Goal: Task Accomplishment & Management: Use online tool/utility

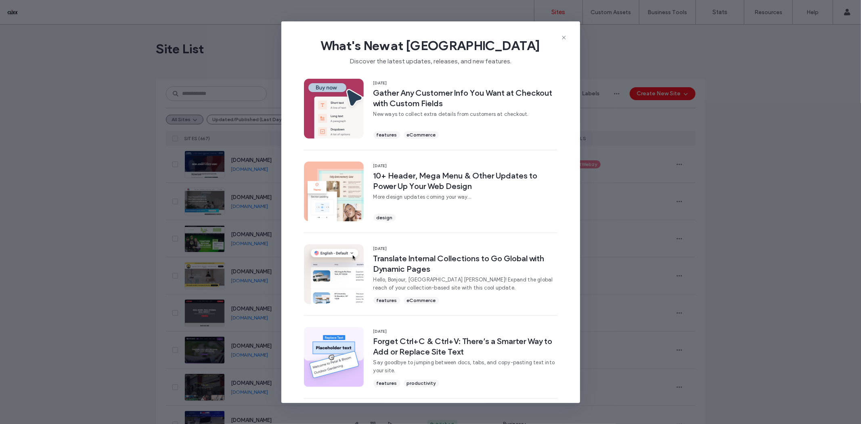
click at [556, 36] on div "What's New at Duda Discover the latest updates, releases, and new features." at bounding box center [430, 48] width 299 height 54
click at [561, 35] on icon at bounding box center [563, 37] width 6 height 6
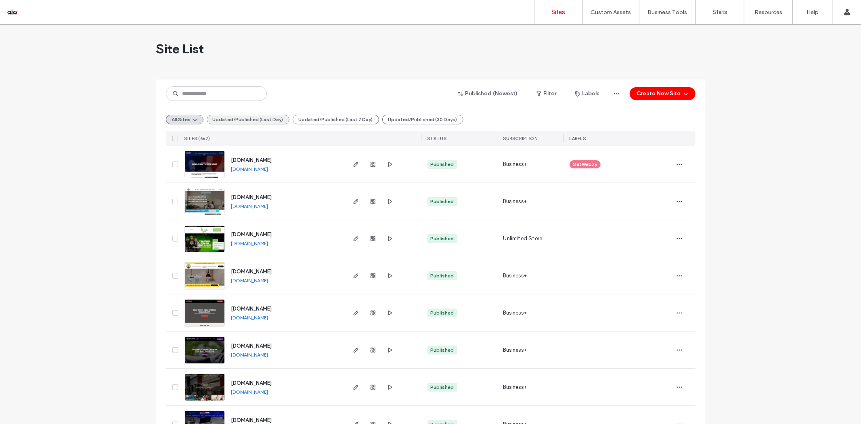
click at [241, 119] on button "Updated/Published (Last Day)" at bounding box center [248, 120] width 83 height 10
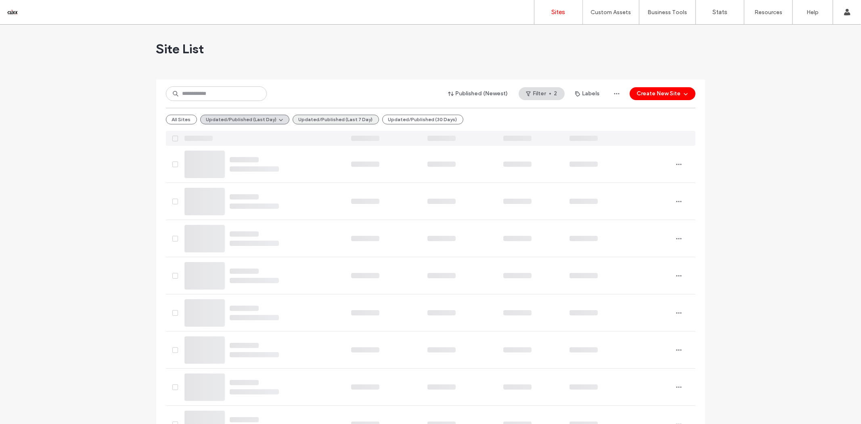
click at [337, 116] on button "Updated/Published (Last 7 Day)" at bounding box center [336, 120] width 86 height 10
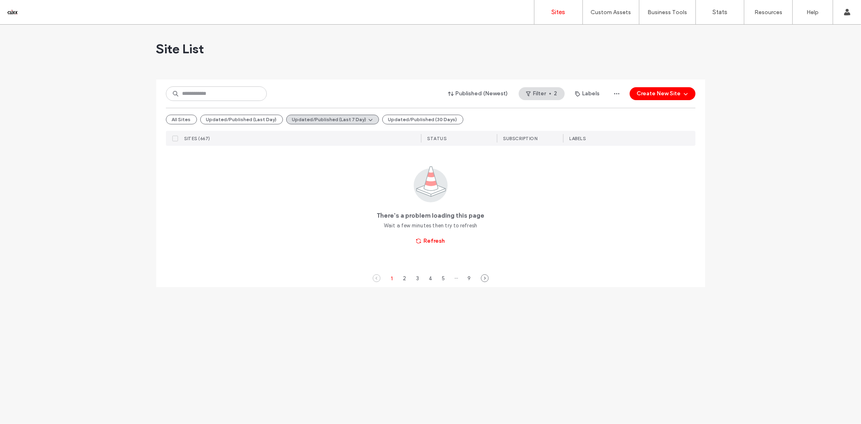
drag, startPoint x: 336, startPoint y: 115, endPoint x: 56, endPoint y: 280, distance: 324.7
click at [55, 281] on div "Site List Published (Newest) Filter 2 Labels Create New Site All Sites Updated/…" at bounding box center [430, 224] width 861 height 399
click at [422, 240] on span "button" at bounding box center [419, 241] width 8 height 12
click at [432, 237] on button "Refresh" at bounding box center [430, 240] width 43 height 13
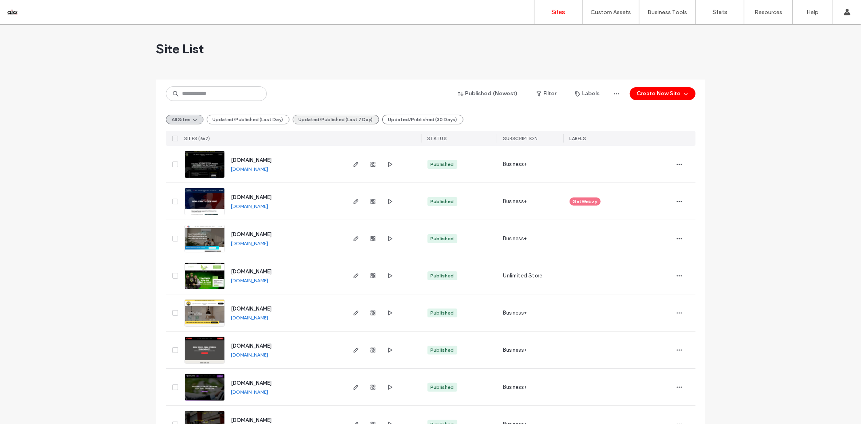
click at [325, 118] on button "Updated/Published (Last 7 Day)" at bounding box center [336, 120] width 86 height 10
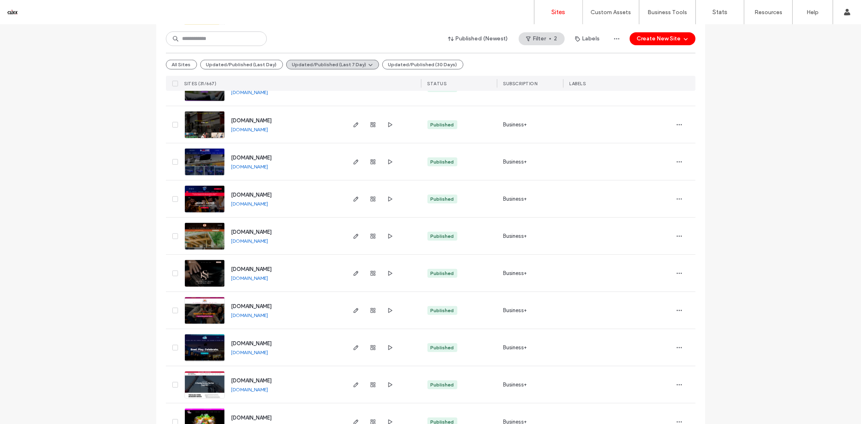
scroll to position [210, 0]
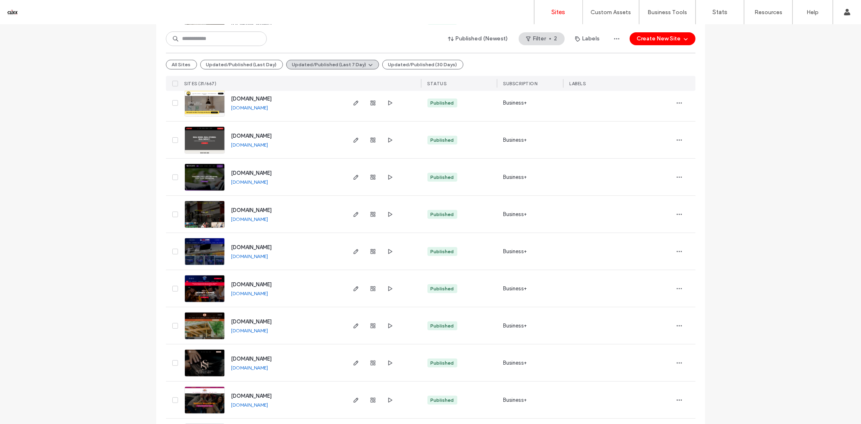
click at [265, 368] on link "[DOMAIN_NAME]" at bounding box center [249, 367] width 37 height 6
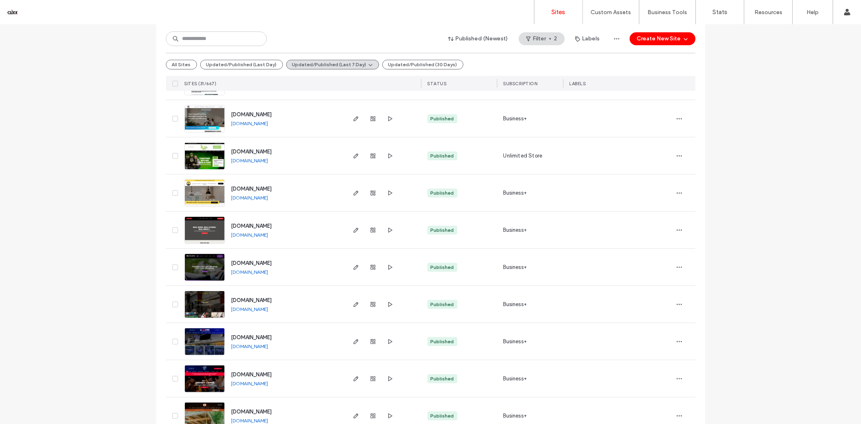
scroll to position [0, 0]
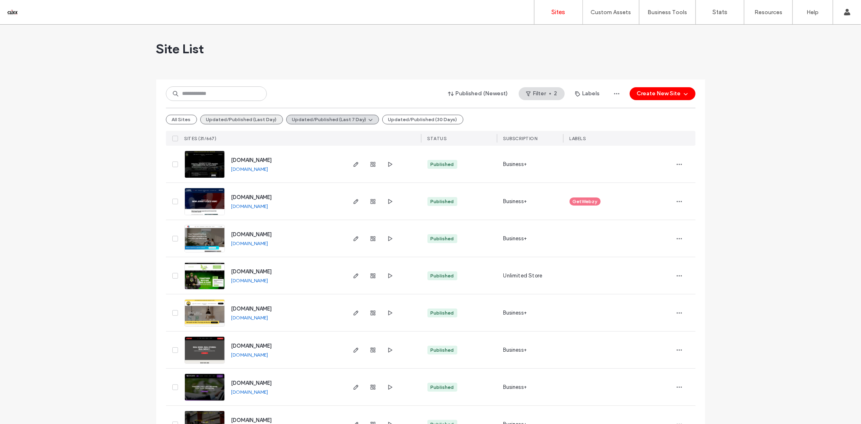
click at [227, 119] on button "Updated/Published (Last Day)" at bounding box center [241, 120] width 83 height 10
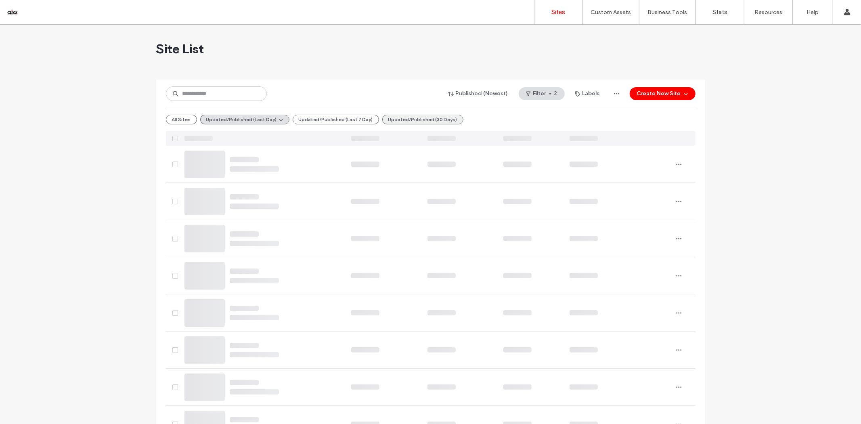
drag, startPoint x: 397, startPoint y: 122, endPoint x: 394, endPoint y: 119, distance: 4.3
click at [394, 119] on button "Updated/Published (30 Days)" at bounding box center [422, 120] width 81 height 10
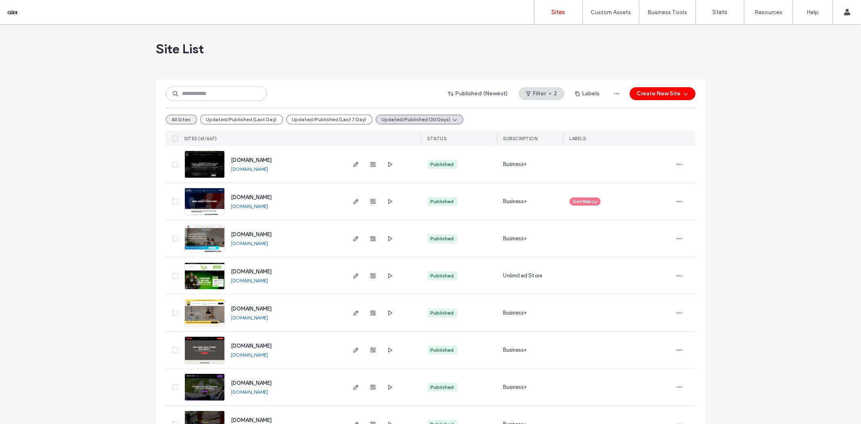
click at [169, 119] on button "All Sites" at bounding box center [181, 120] width 31 height 10
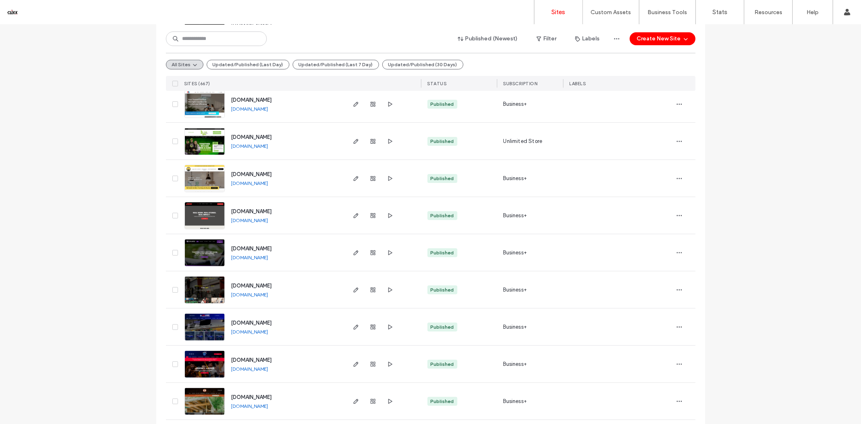
scroll to position [45, 0]
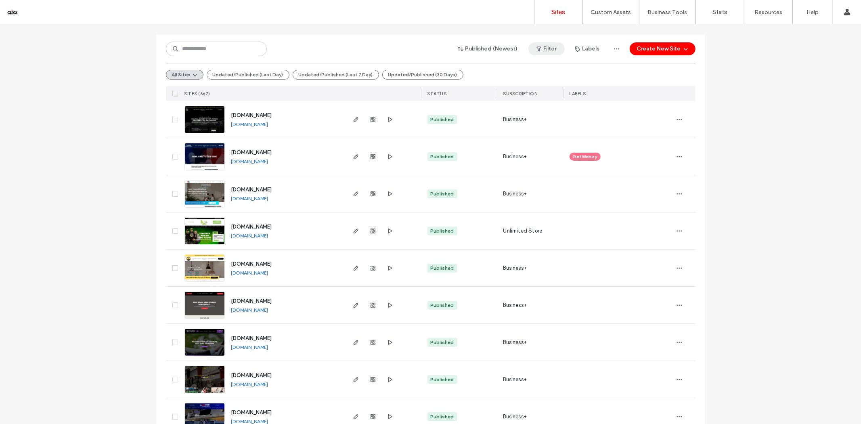
click at [543, 49] on button "Filter" at bounding box center [546, 48] width 36 height 13
click at [445, 84] on span at bounding box center [446, 82] width 7 height 7
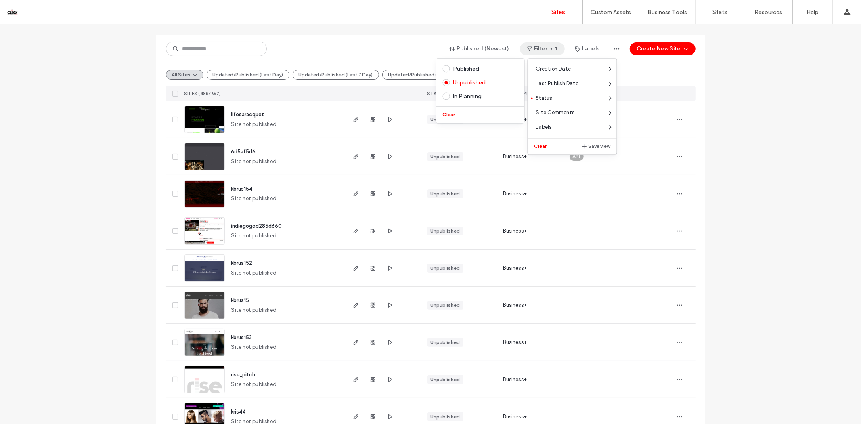
click at [409, 50] on div "Published (Newest) Filter 1 Labels Create New Site" at bounding box center [430, 48] width 529 height 15
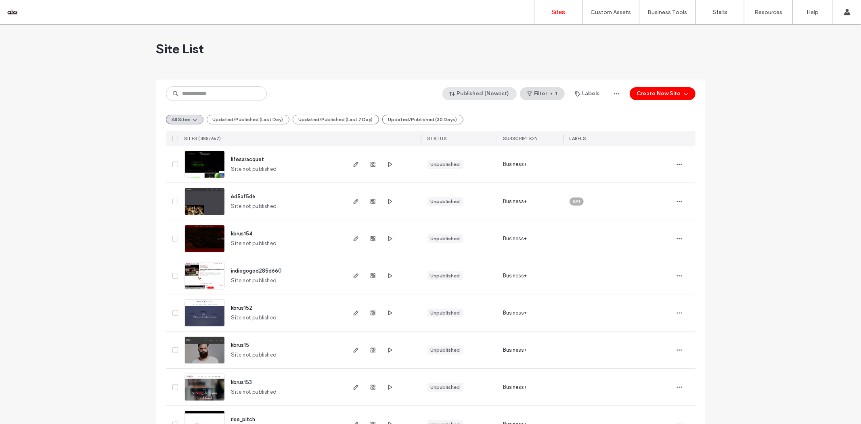
click at [493, 93] on button "Published (Newest)" at bounding box center [479, 93] width 74 height 13
click at [478, 144] on span "Created" at bounding box center [468, 142] width 21 height 8
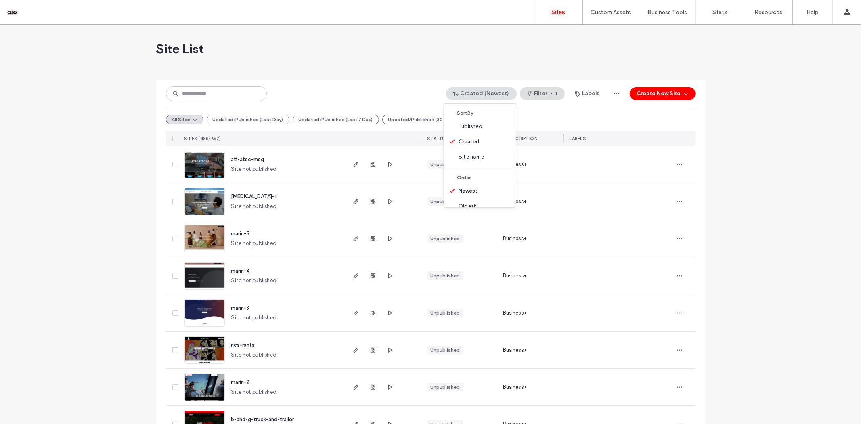
click at [232, 96] on input at bounding box center [216, 93] width 101 height 15
type input "*"
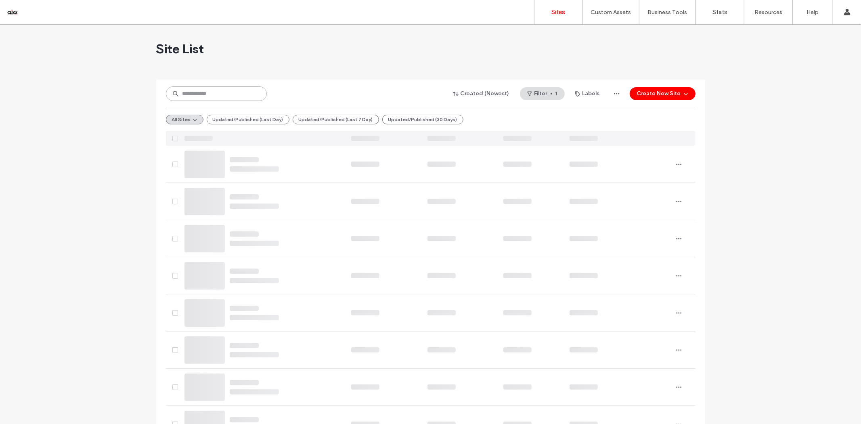
type input "*"
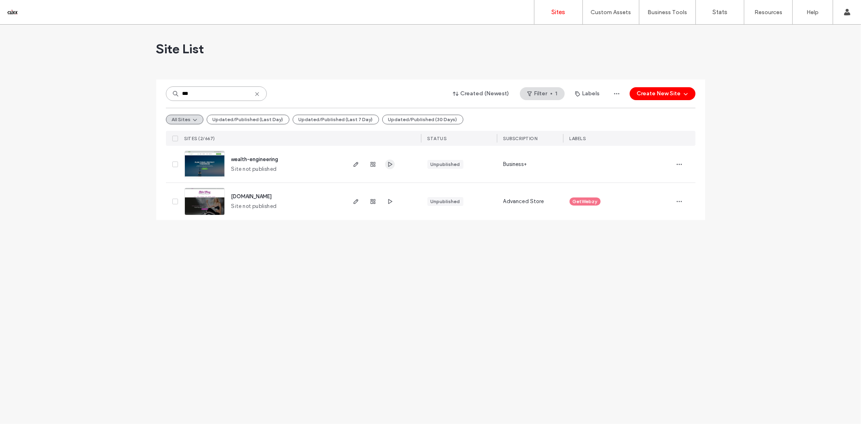
type input "***"
click at [392, 161] on icon "button" at bounding box center [390, 164] width 6 height 6
click at [548, 94] on button "Filter 1" at bounding box center [542, 93] width 45 height 13
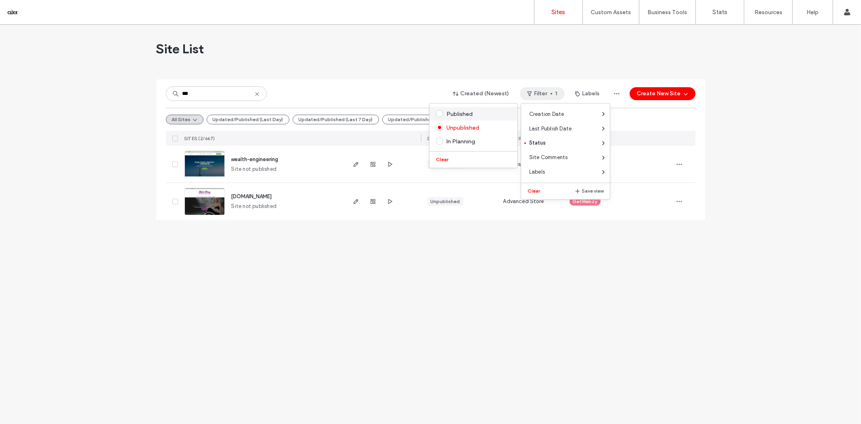
click at [454, 117] on div "Published" at bounding box center [473, 114] width 88 height 14
click at [436, 111] on div "Published" at bounding box center [473, 114] width 88 height 14
click at [445, 115] on label "Published" at bounding box center [472, 113] width 72 height 7
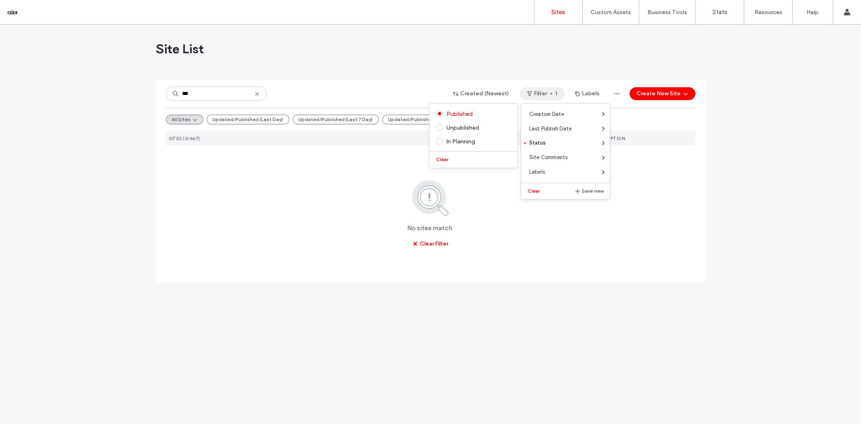
click at [254, 94] on icon at bounding box center [257, 94] width 6 height 6
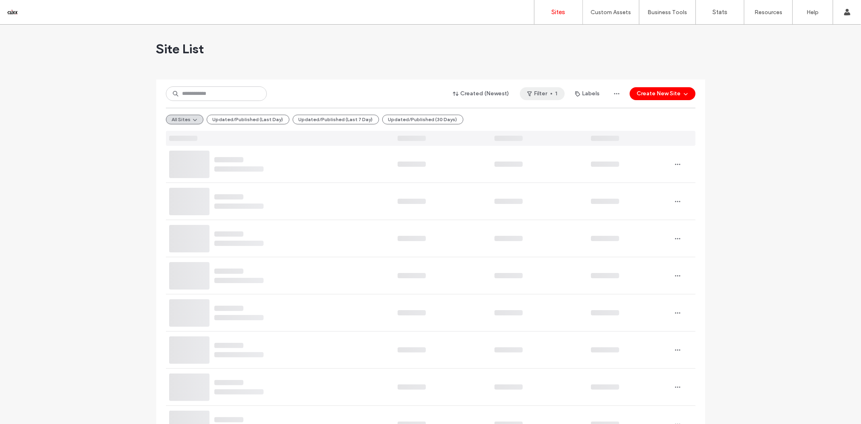
click at [535, 95] on button "Filter 1" at bounding box center [542, 93] width 45 height 13
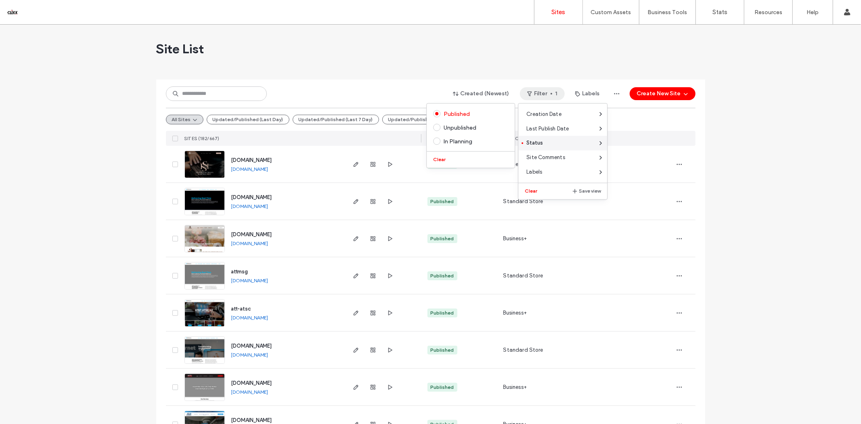
click at [531, 146] on span "Status" at bounding box center [534, 143] width 17 height 8
click at [434, 114] on span at bounding box center [436, 113] width 7 height 7
click at [435, 160] on button "Clear" at bounding box center [440, 160] width 21 height 10
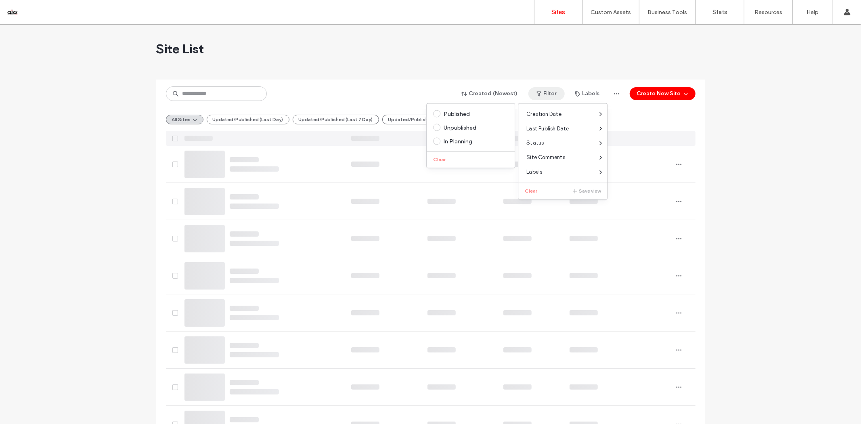
click at [380, 69] on div "Site List" at bounding box center [430, 49] width 549 height 48
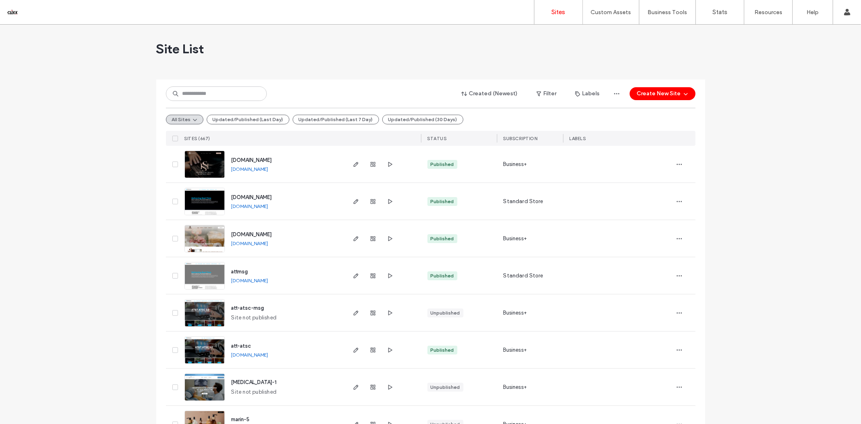
scroll to position [45, 0]
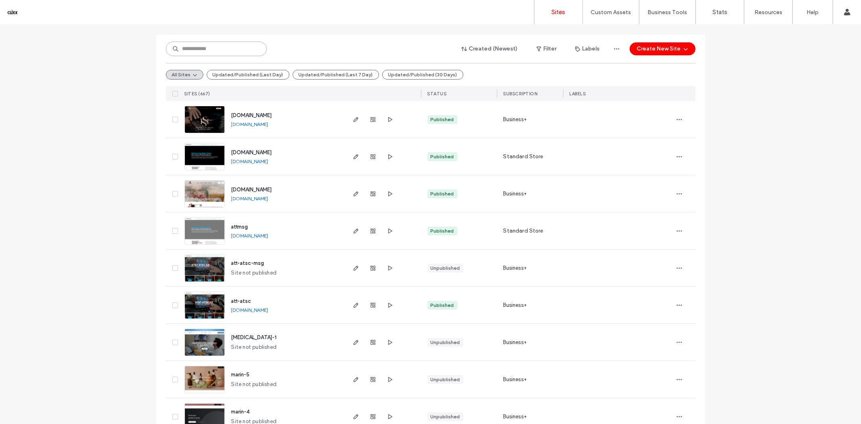
click at [205, 45] on input at bounding box center [216, 49] width 101 height 15
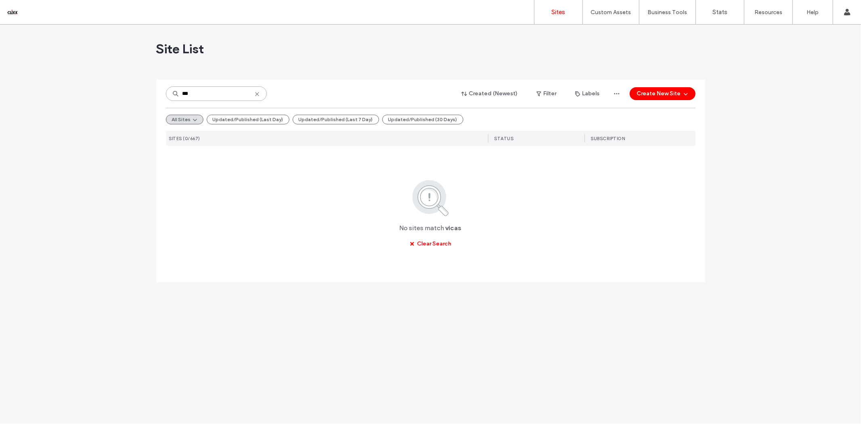
scroll to position [0, 0]
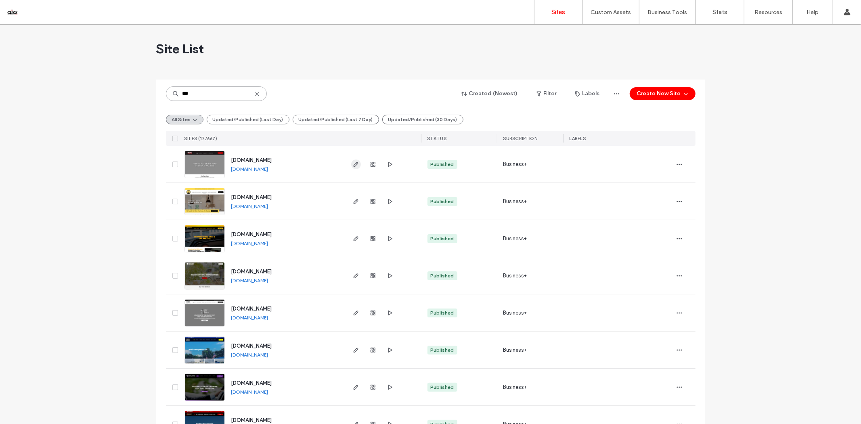
type input "***"
click at [353, 161] on icon "button" at bounding box center [356, 164] width 6 height 6
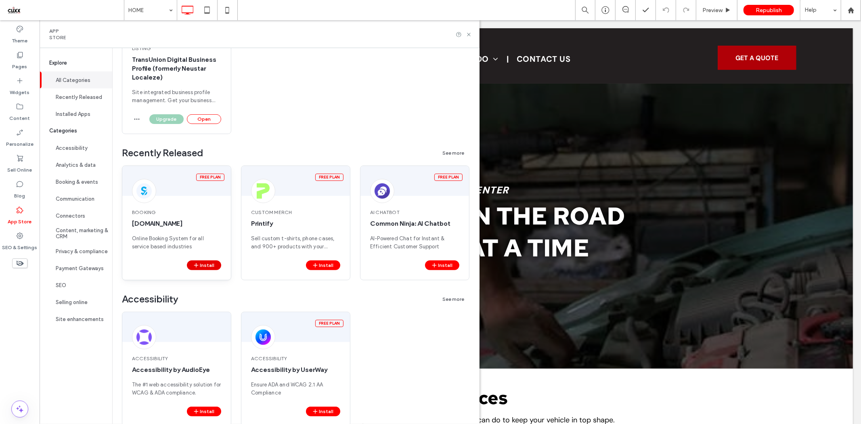
scroll to position [224, 0]
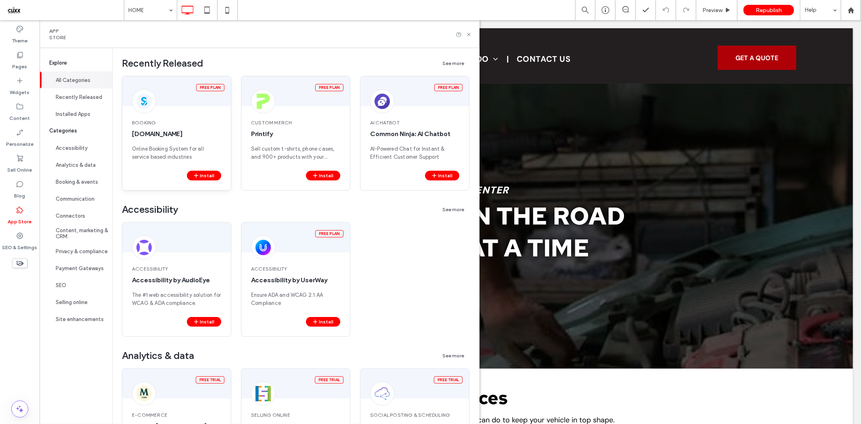
click at [159, 115] on div "Booking [DOMAIN_NAME] Online Booking System for all service based industries" at bounding box center [176, 139] width 109 height 61
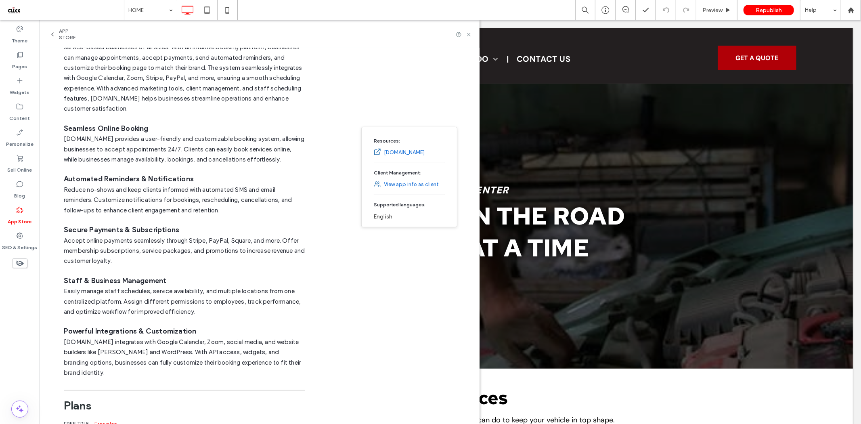
scroll to position [0, 0]
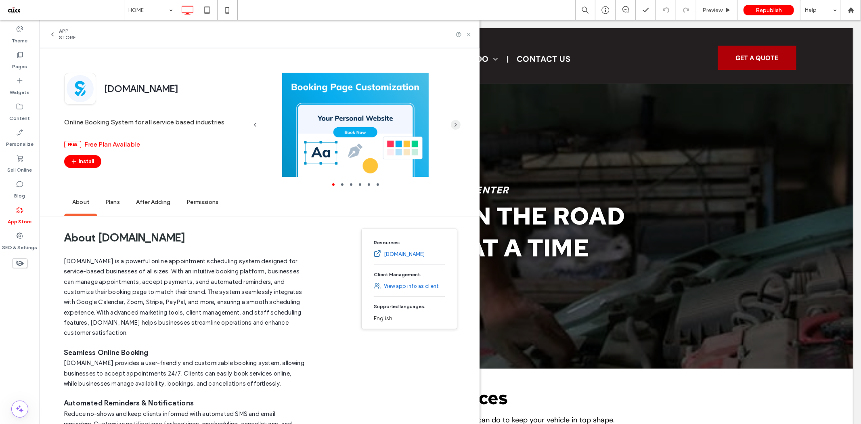
click at [456, 125] on use "button" at bounding box center [456, 124] width 2 height 3
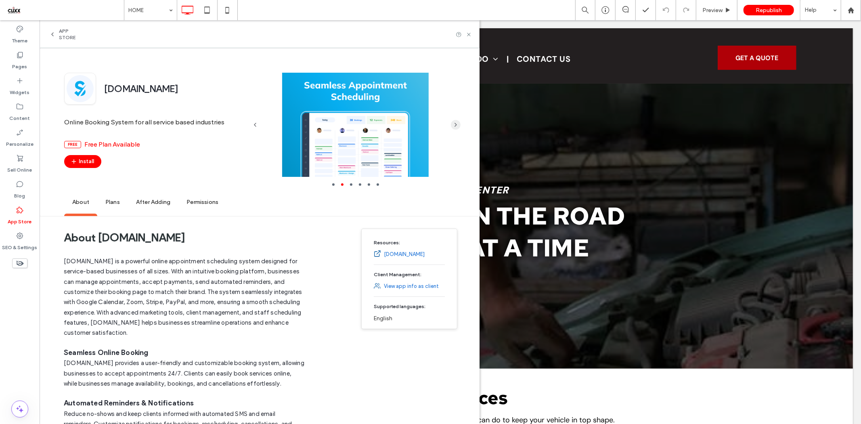
click at [458, 125] on icon "button" at bounding box center [455, 124] width 6 height 6
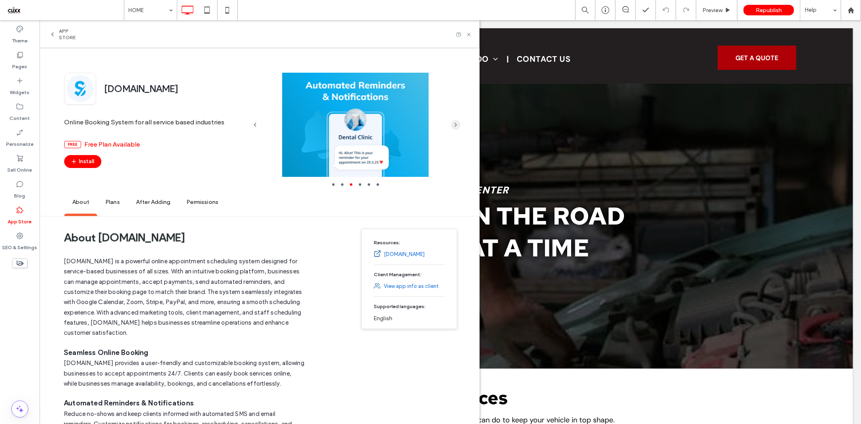
click at [459, 125] on span "button" at bounding box center [456, 125] width 10 height 10
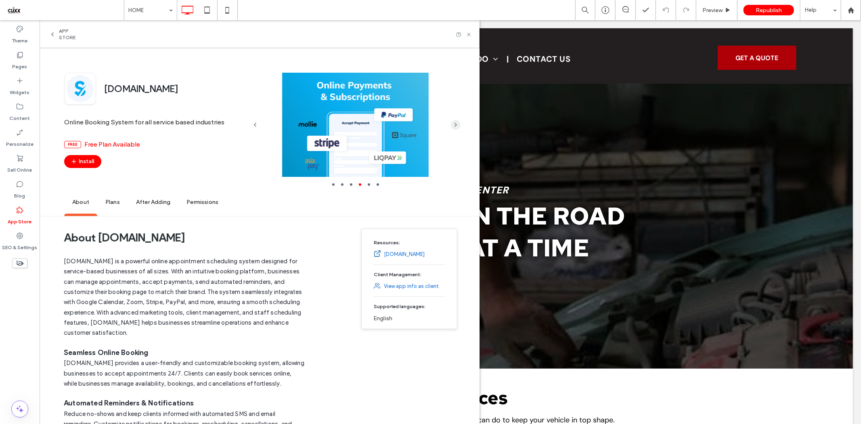
click at [460, 125] on span "button" at bounding box center [456, 125] width 10 height 10
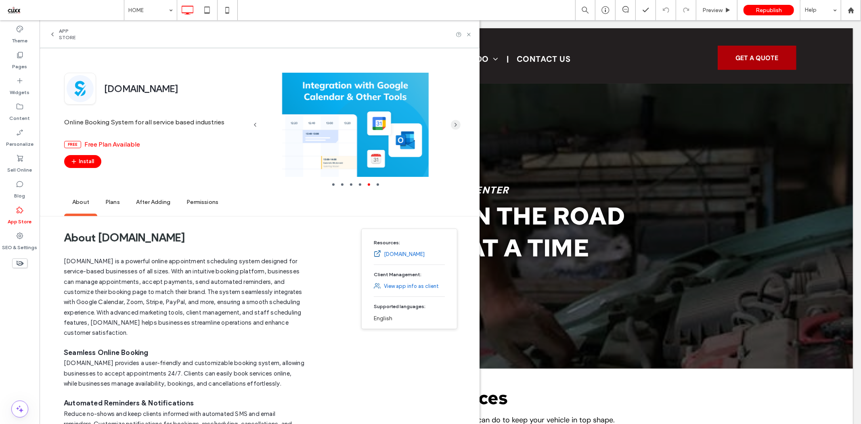
click at [460, 125] on span "button" at bounding box center [456, 125] width 10 height 10
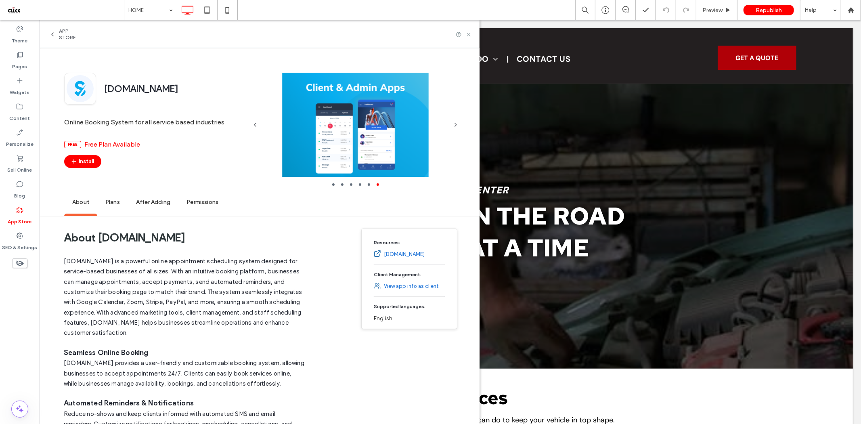
click at [462, 125] on div at bounding box center [455, 125] width 16 height 104
click at [454, 123] on icon "button" at bounding box center [455, 124] width 6 height 6
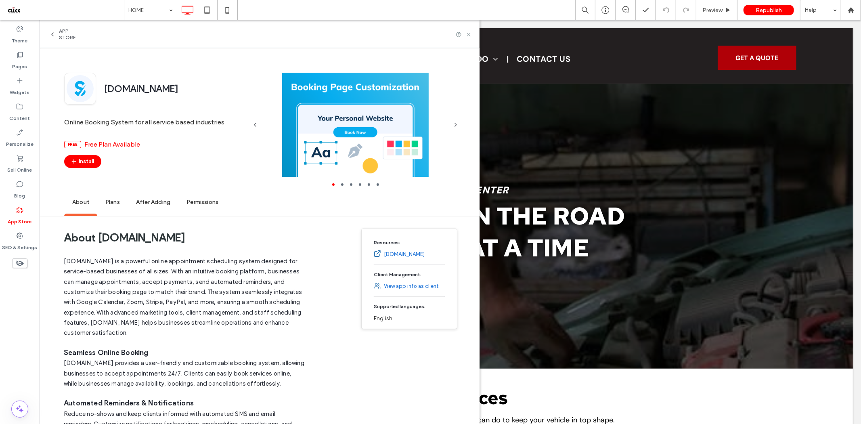
click at [70, 32] on span "App Store" at bounding box center [71, 34] width 24 height 13
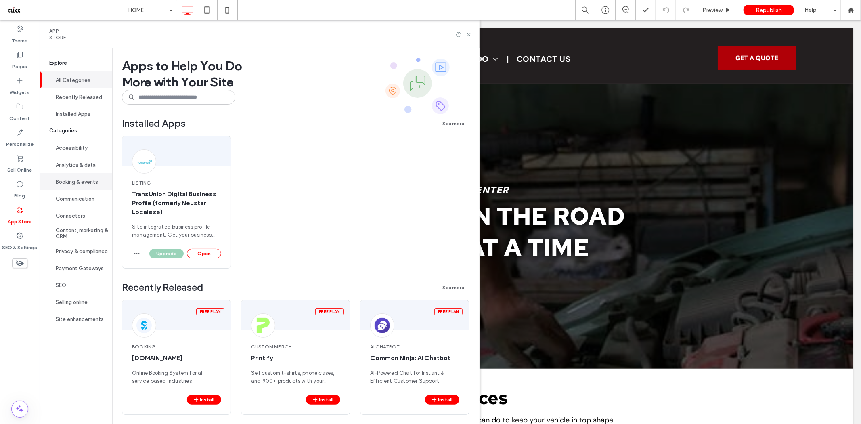
click at [96, 180] on button "Booking & events" at bounding box center [76, 181] width 73 height 17
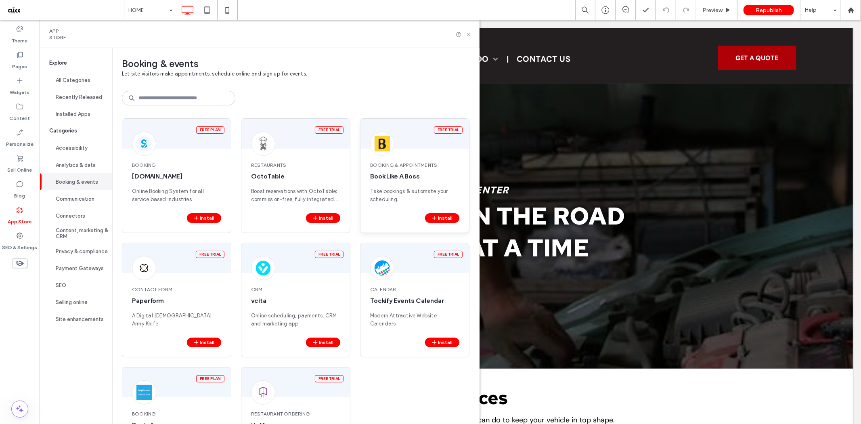
click at [405, 178] on span "Book Like A Boss" at bounding box center [414, 176] width 89 height 9
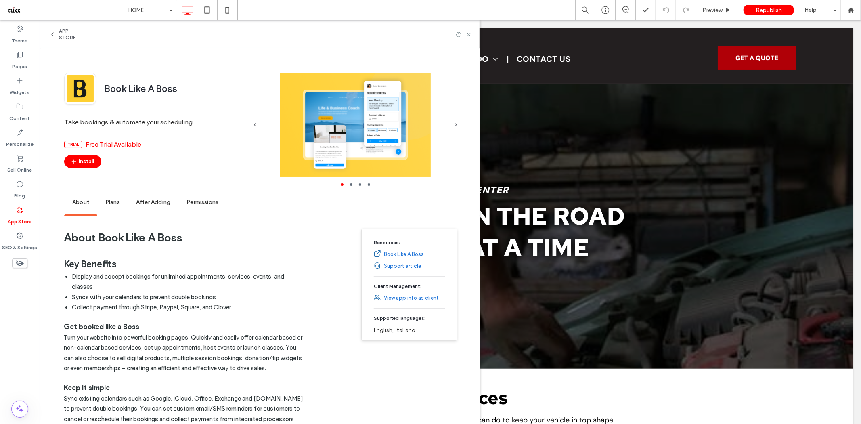
click at [114, 203] on span "Plans" at bounding box center [112, 202] width 31 height 22
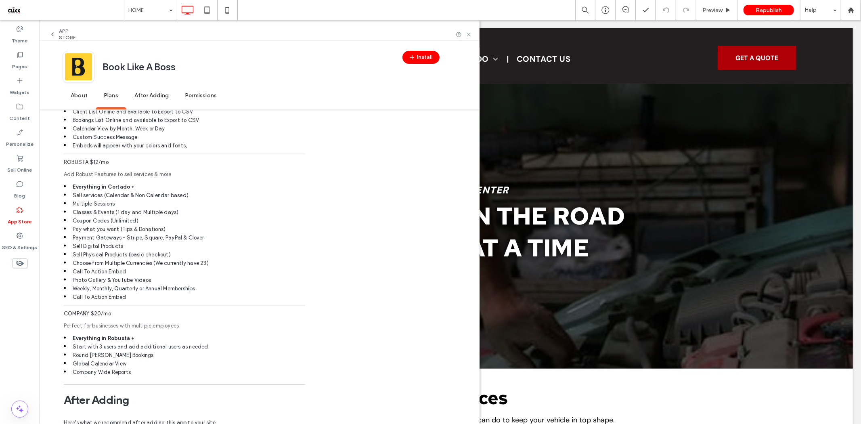
scroll to position [942, 0]
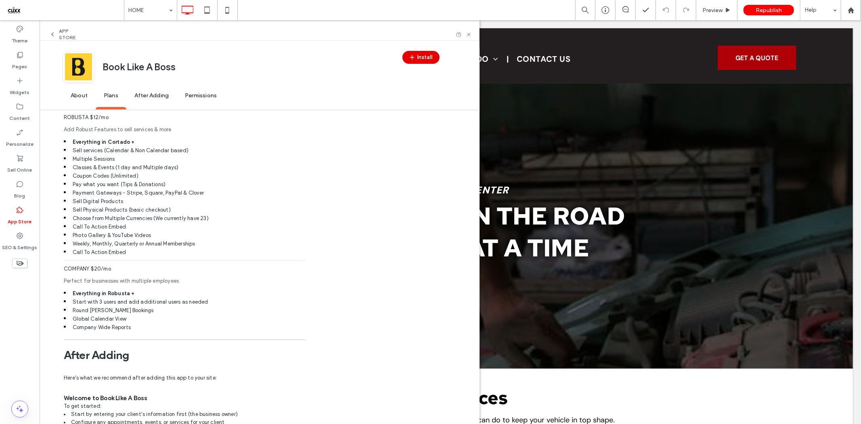
click at [426, 61] on button "Install" at bounding box center [420, 57] width 37 height 13
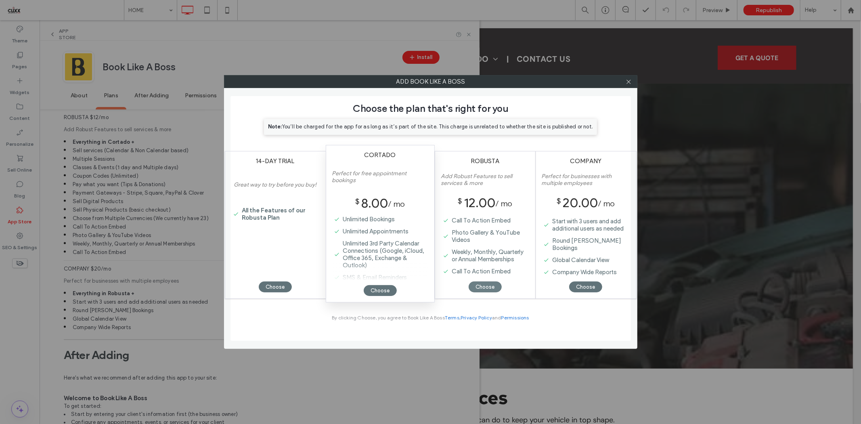
scroll to position [190, 0]
click at [483, 285] on div "Choose" at bounding box center [484, 286] width 33 height 11
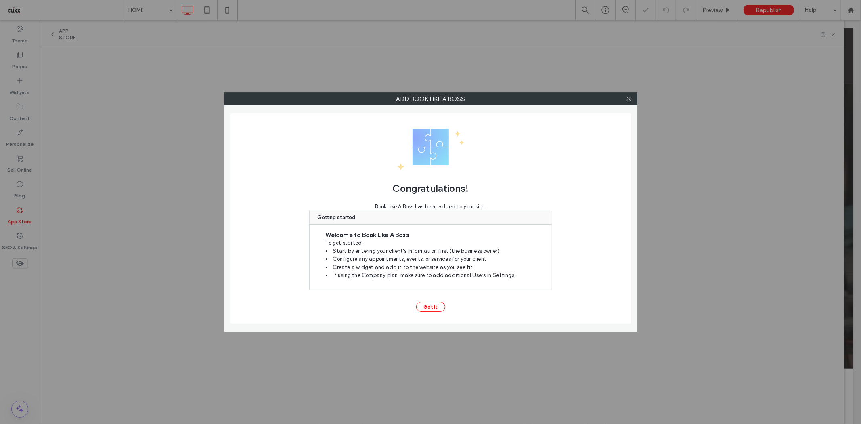
scroll to position [0, 0]
click at [438, 305] on button "Got It" at bounding box center [430, 307] width 29 height 10
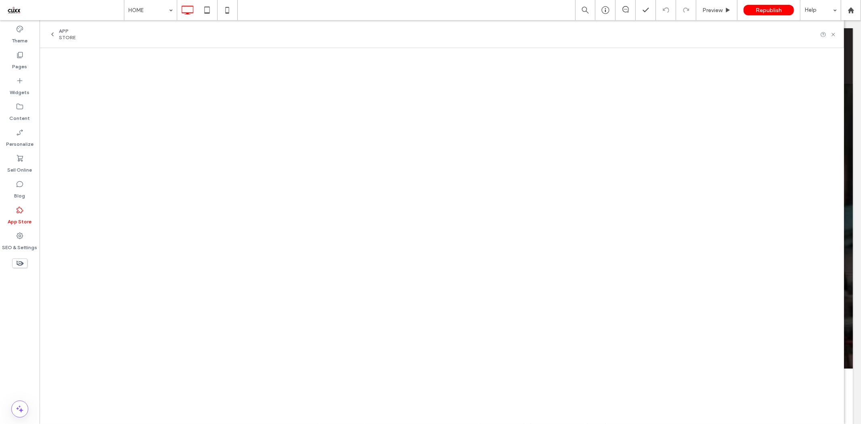
click at [22, 215] on label "App Store" at bounding box center [20, 219] width 24 height 11
click at [19, 215] on label "App Store" at bounding box center [20, 219] width 24 height 11
click at [51, 37] on icon at bounding box center [52, 34] width 6 height 6
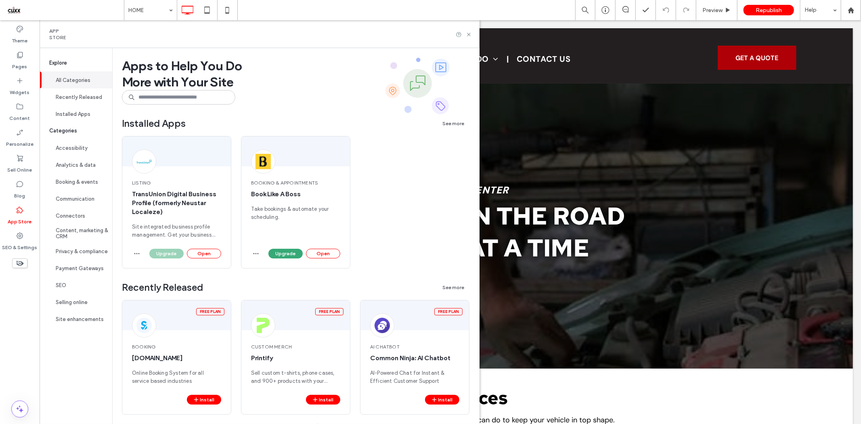
scroll to position [90, 0]
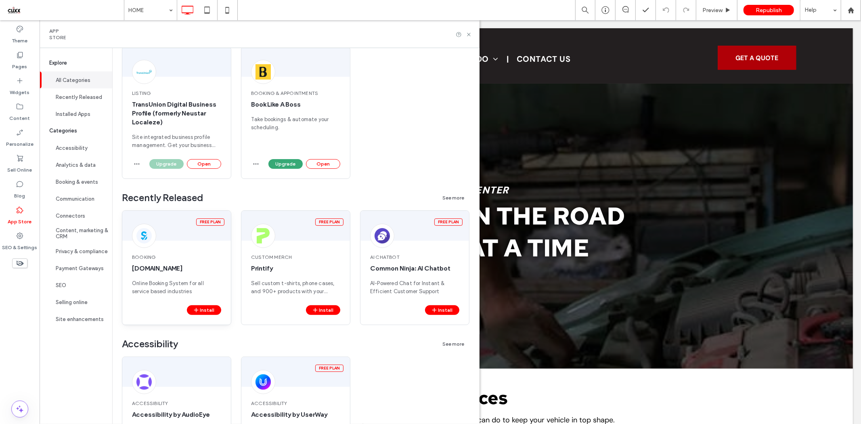
click at [144, 240] on img at bounding box center [143, 235] width 15 height 15
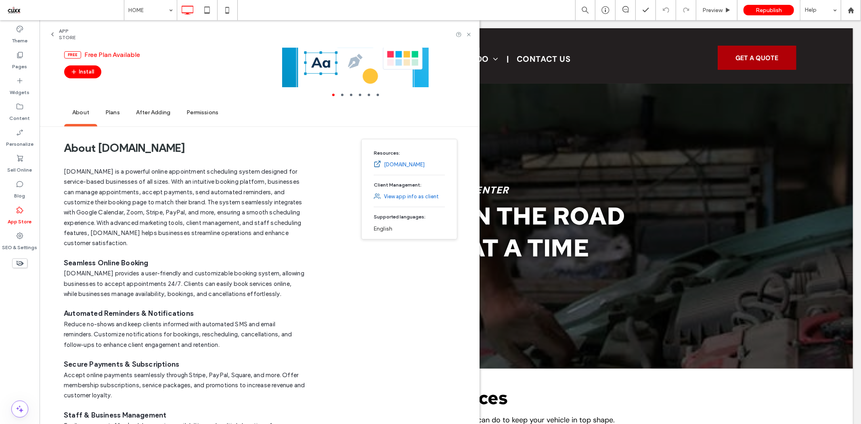
scroll to position [0, 0]
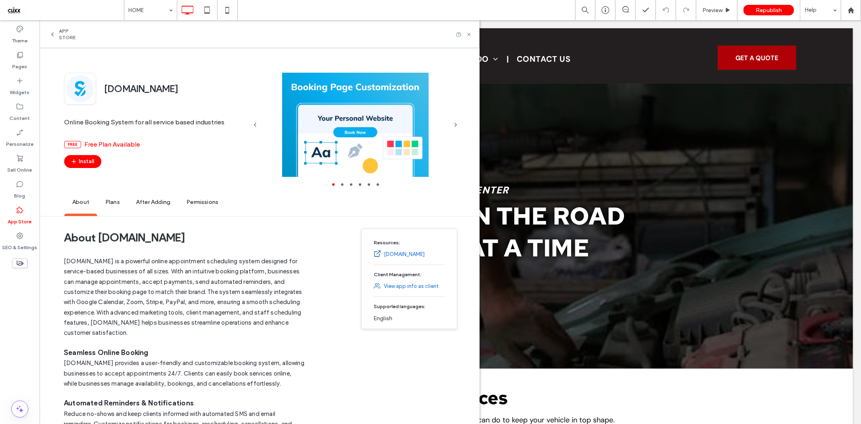
click at [409, 255] on link "[DOMAIN_NAME]" at bounding box center [404, 254] width 41 height 8
click at [17, 161] on icon at bounding box center [20, 158] width 8 height 8
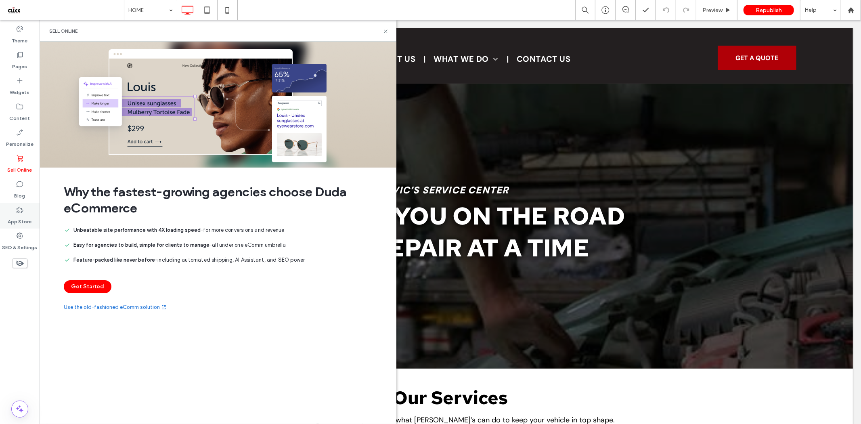
click at [23, 213] on icon at bounding box center [20, 210] width 8 height 8
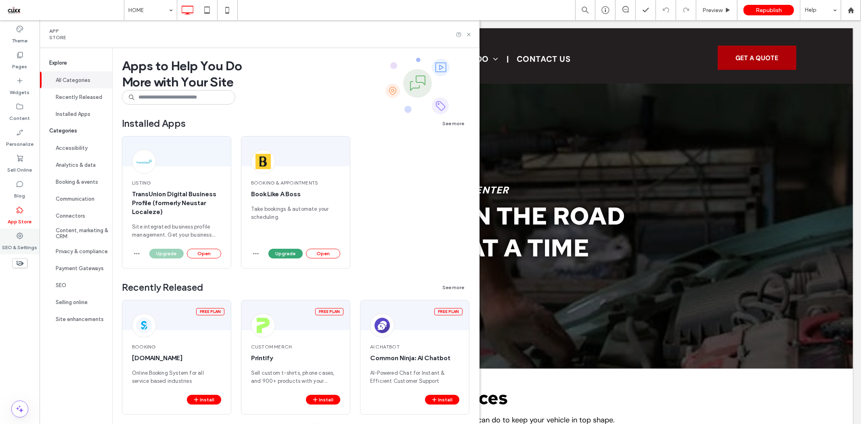
click at [26, 242] on label "SEO & Settings" at bounding box center [19, 245] width 35 height 11
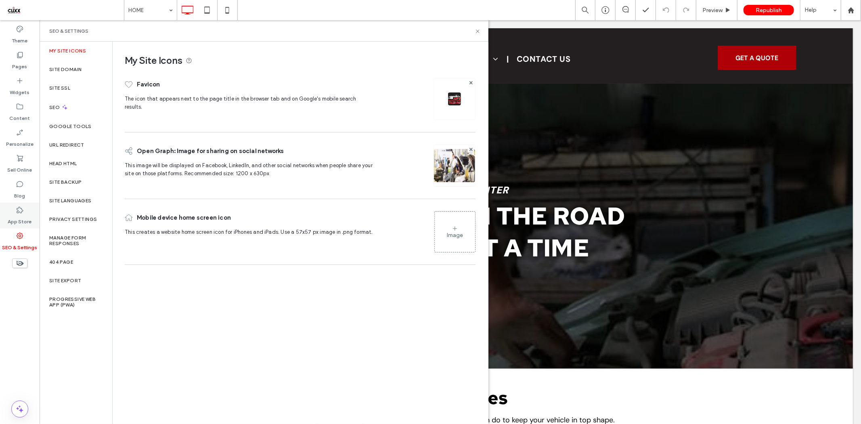
click at [15, 212] on div "App Store" at bounding box center [20, 216] width 40 height 26
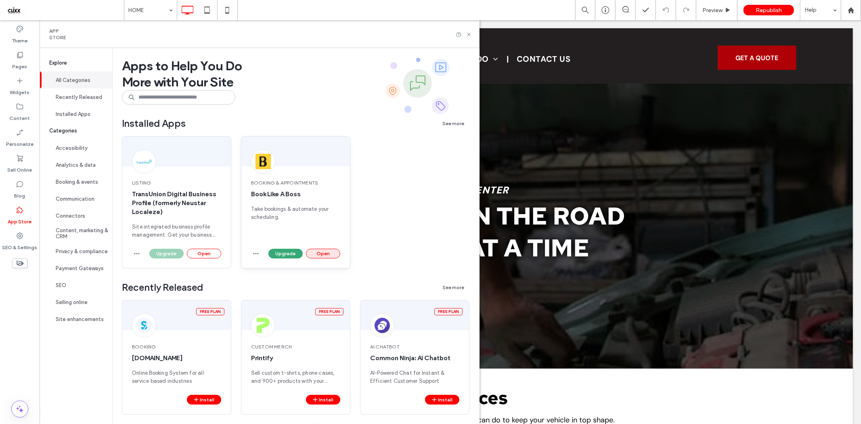
click at [320, 252] on button "Open" at bounding box center [323, 254] width 34 height 10
